Goal: Check status: Check status

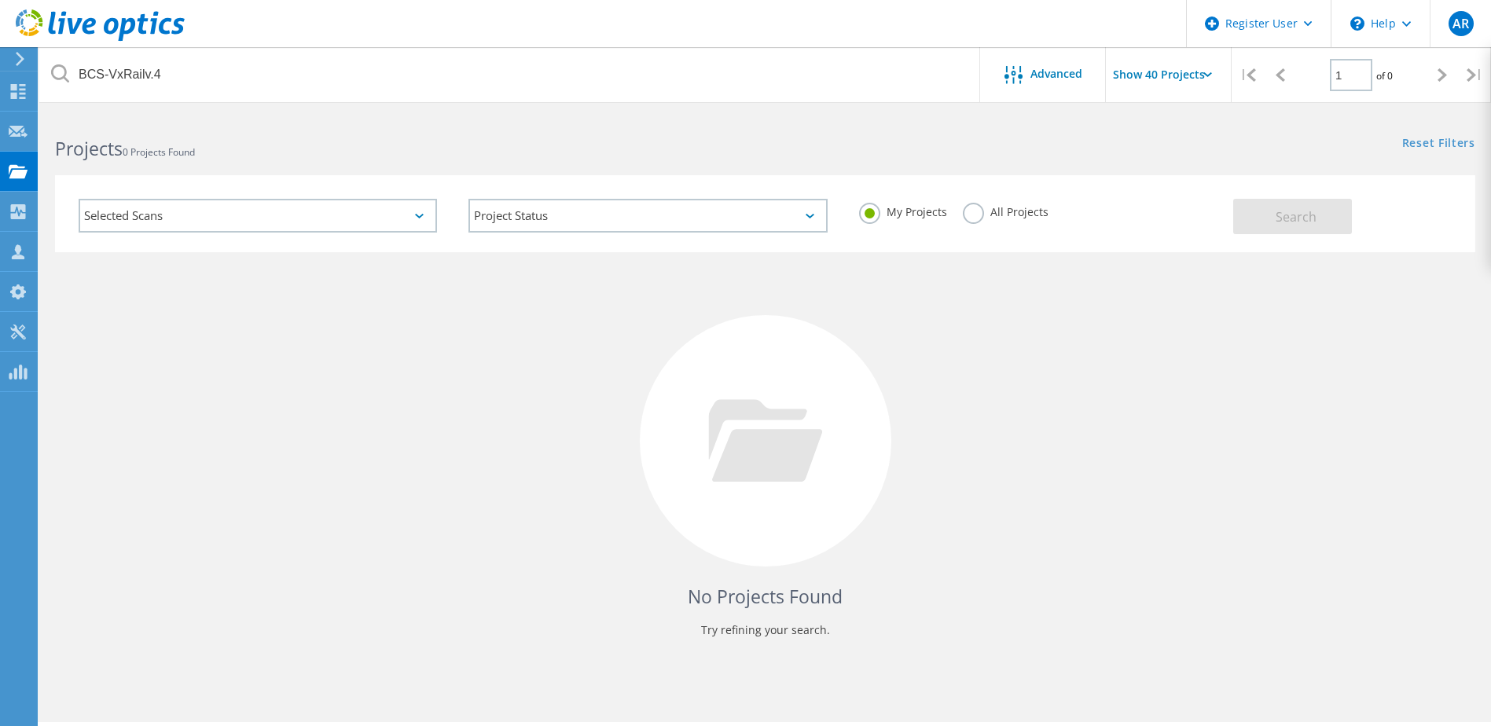
drag, startPoint x: 971, startPoint y: 212, endPoint x: 983, endPoint y: 218, distance: 13.4
click at [971, 212] on label "All Projects" at bounding box center [1006, 210] width 86 height 15
click at [0, 0] on input "All Projects" at bounding box center [0, 0] width 0 height 0
click at [1296, 215] on span "Search" at bounding box center [1295, 216] width 41 height 17
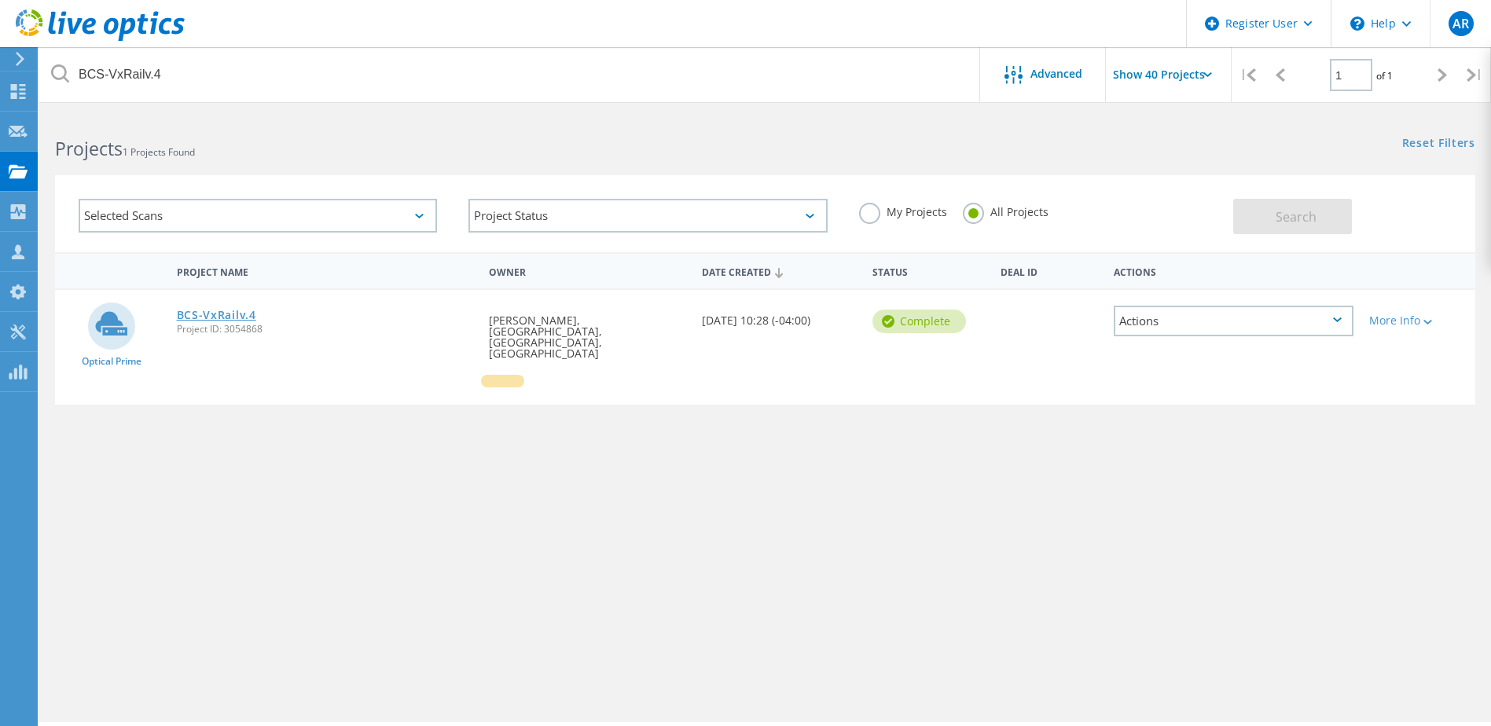
click at [248, 313] on link "BCS-VxRailv.4" at bounding box center [216, 315] width 79 height 11
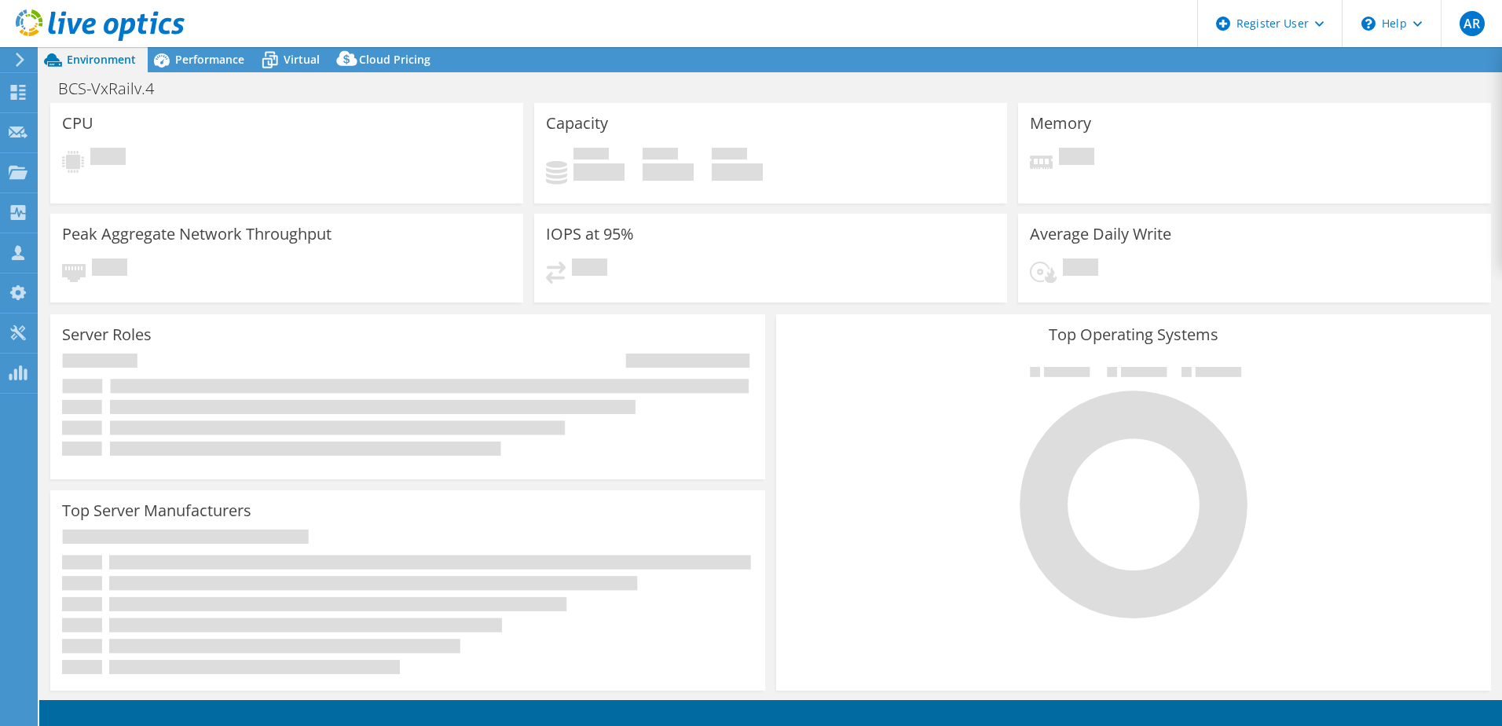
select select "USD"
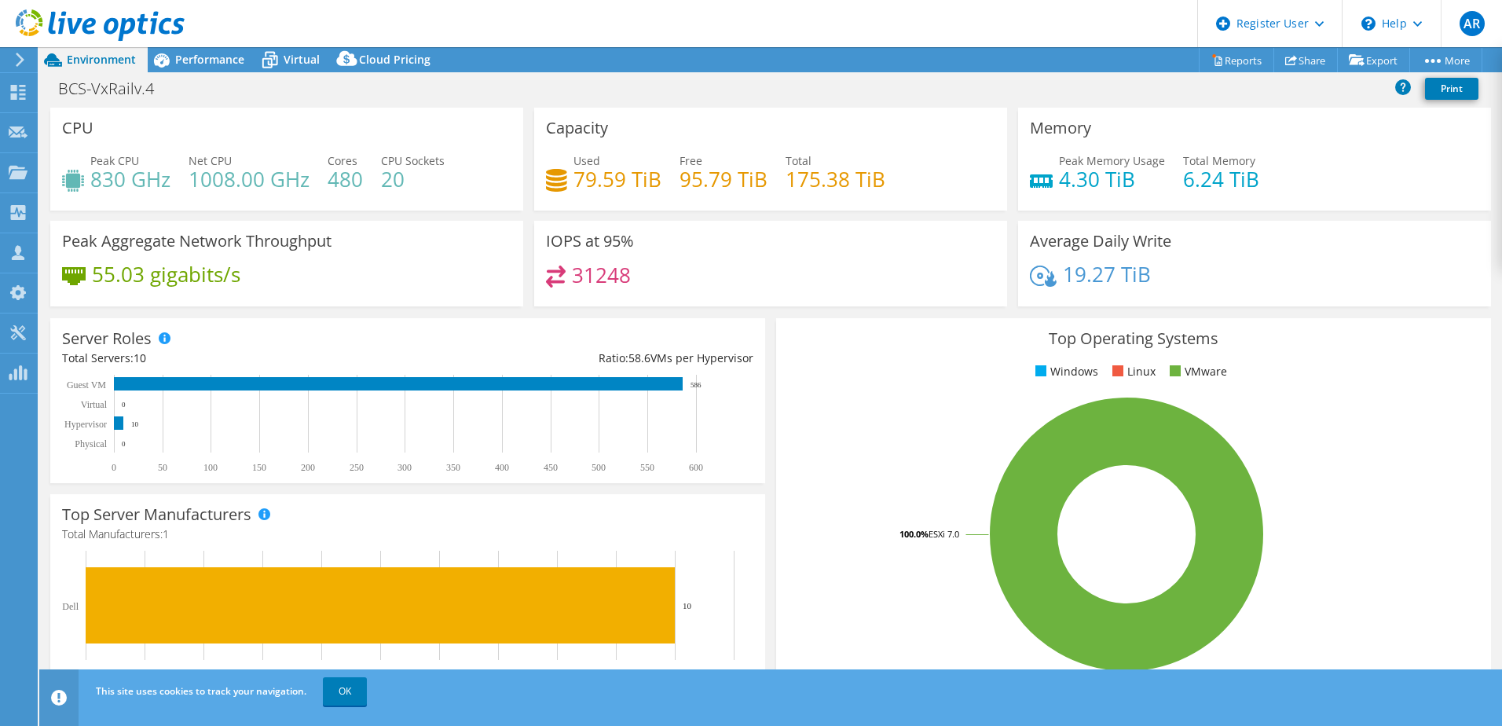
click at [224, 31] on header "AR Dell User [PERSON_NAME] [EMAIL_ADDRESS][DOMAIN_NAME] Dell My Profile Log Out…" at bounding box center [751, 23] width 1502 height 47
click at [222, 57] on span "Performance" at bounding box center [209, 59] width 69 height 15
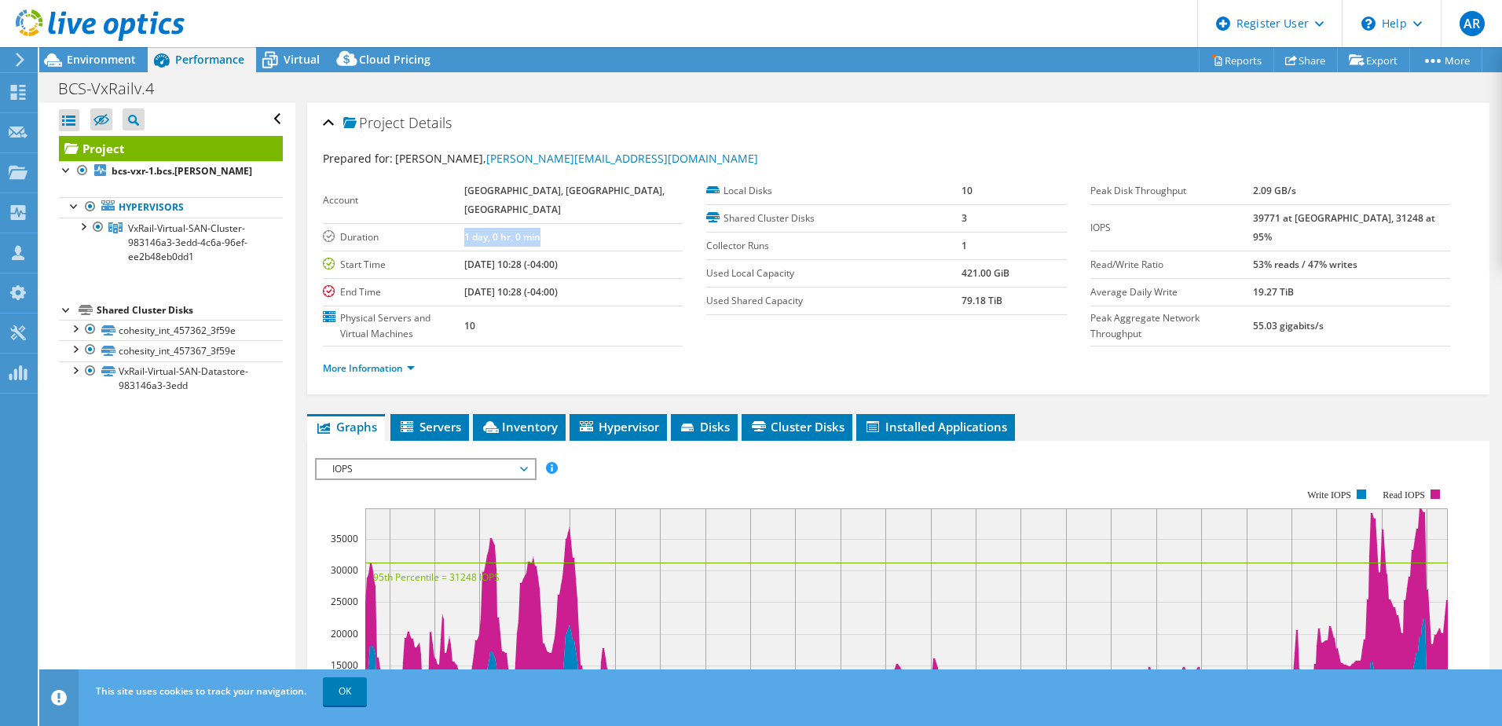
drag, startPoint x: 570, startPoint y: 247, endPoint x: 480, endPoint y: 247, distance: 89.6
click at [480, 247] on tr "Duration 1 day, 0 hr, 0 min" at bounding box center [503, 237] width 360 height 28
drag, startPoint x: 480, startPoint y: 247, endPoint x: 622, endPoint y: 347, distance: 173.7
click at [615, 344] on td "10" at bounding box center [573, 326] width 218 height 40
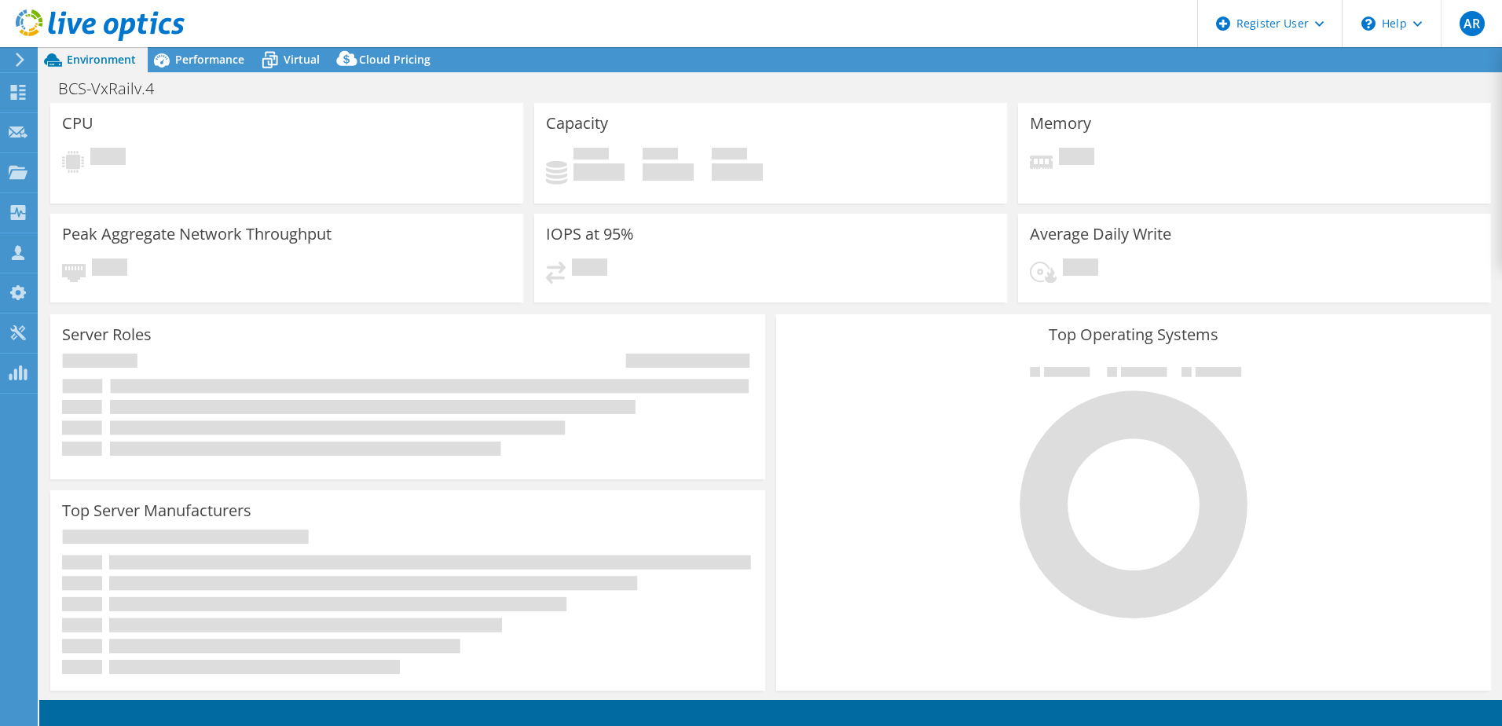
select select "USD"
